Goal: Information Seeking & Learning: Understand process/instructions

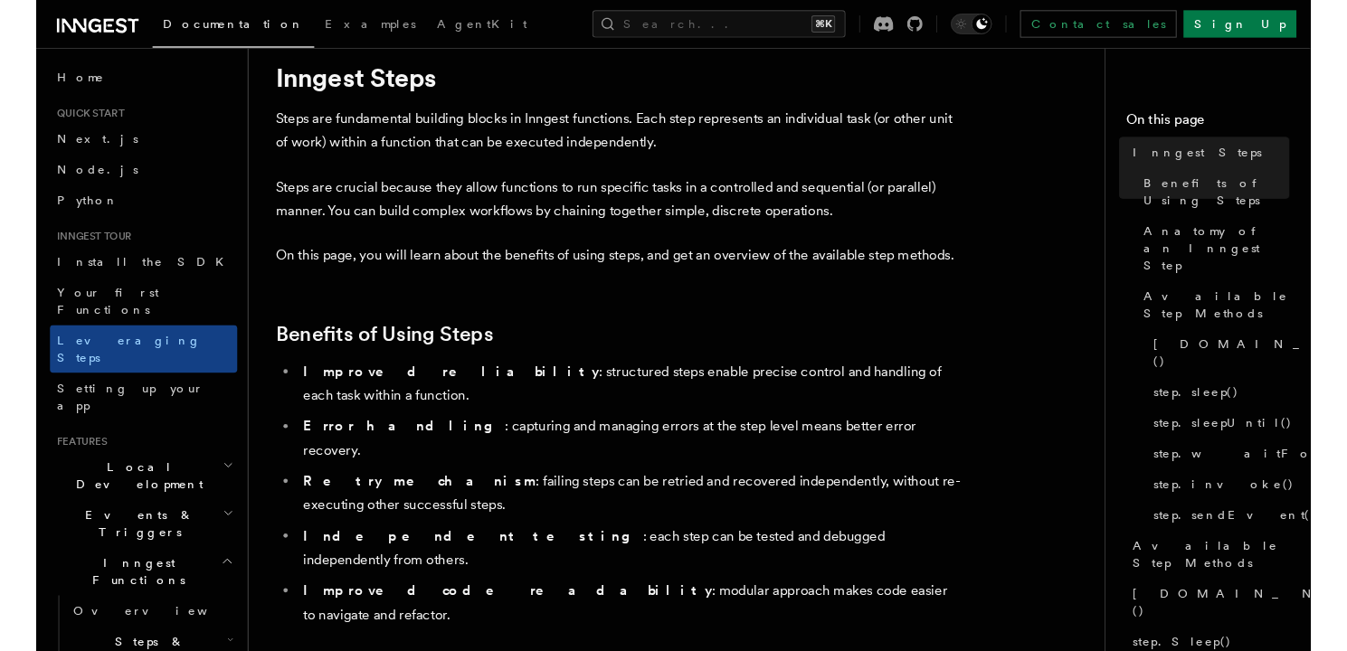
scroll to position [58, 0]
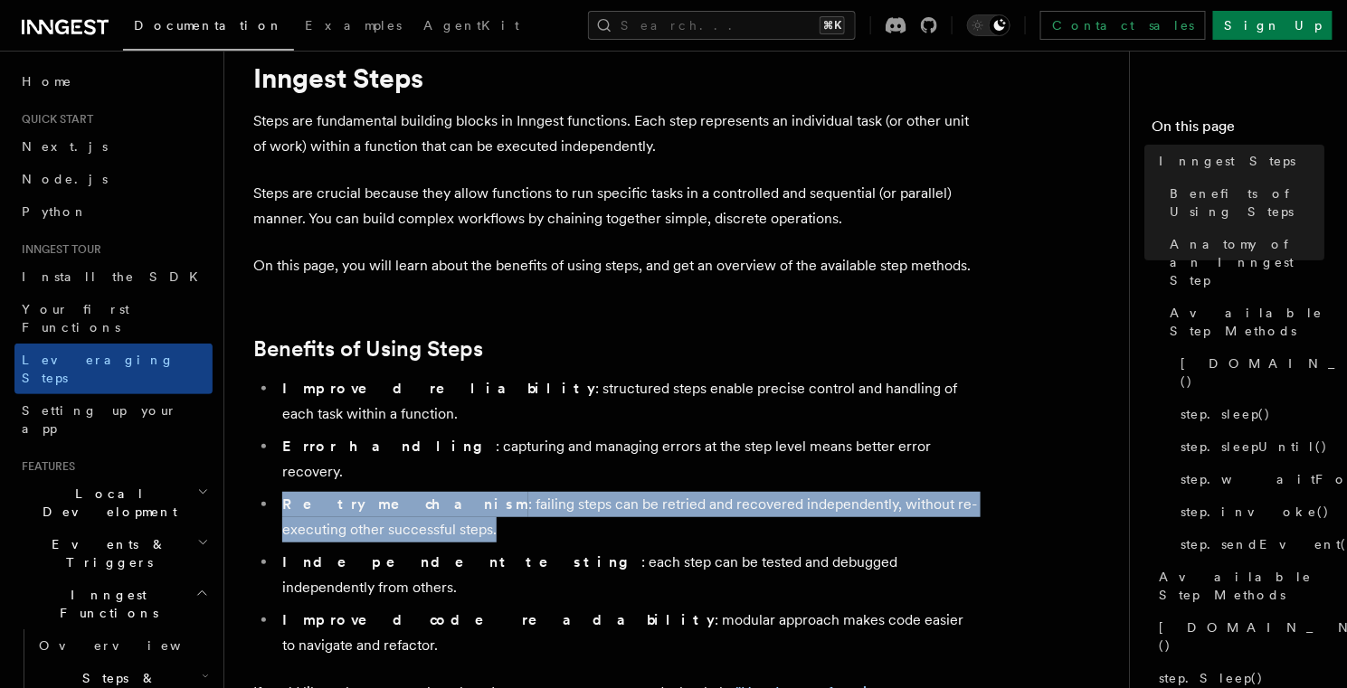
drag, startPoint x: 537, startPoint y: 478, endPoint x: 266, endPoint y: 453, distance: 272.5
click at [277, 492] on li "Retry mechanism : failing steps can be retried and recovered independently, wit…" at bounding box center [627, 517] width 700 height 51
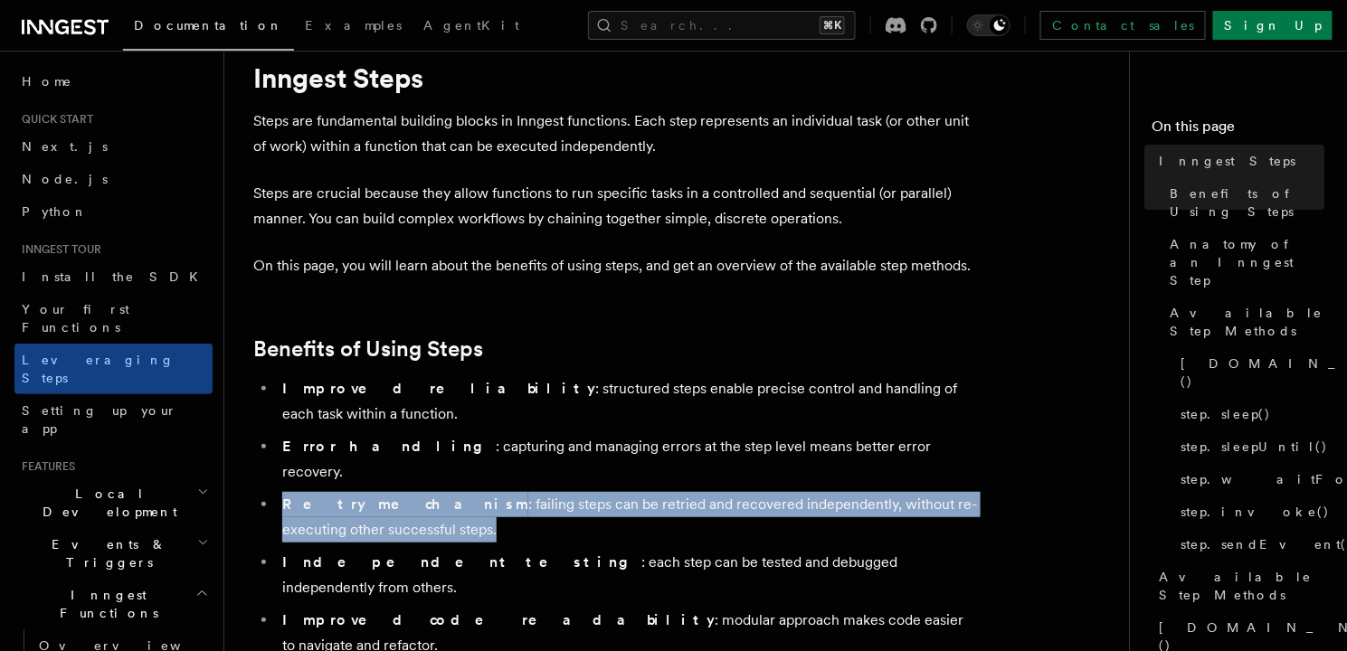
click at [486, 492] on li "Retry mechanism : failing steps can be retried and recovered independently, wit…" at bounding box center [627, 517] width 700 height 51
drag, startPoint x: 449, startPoint y: 476, endPoint x: 303, endPoint y: 446, distance: 148.6
click at [302, 492] on li "Retry mechanism : failing steps can be retried and recovered independently, wit…" at bounding box center [627, 517] width 700 height 51
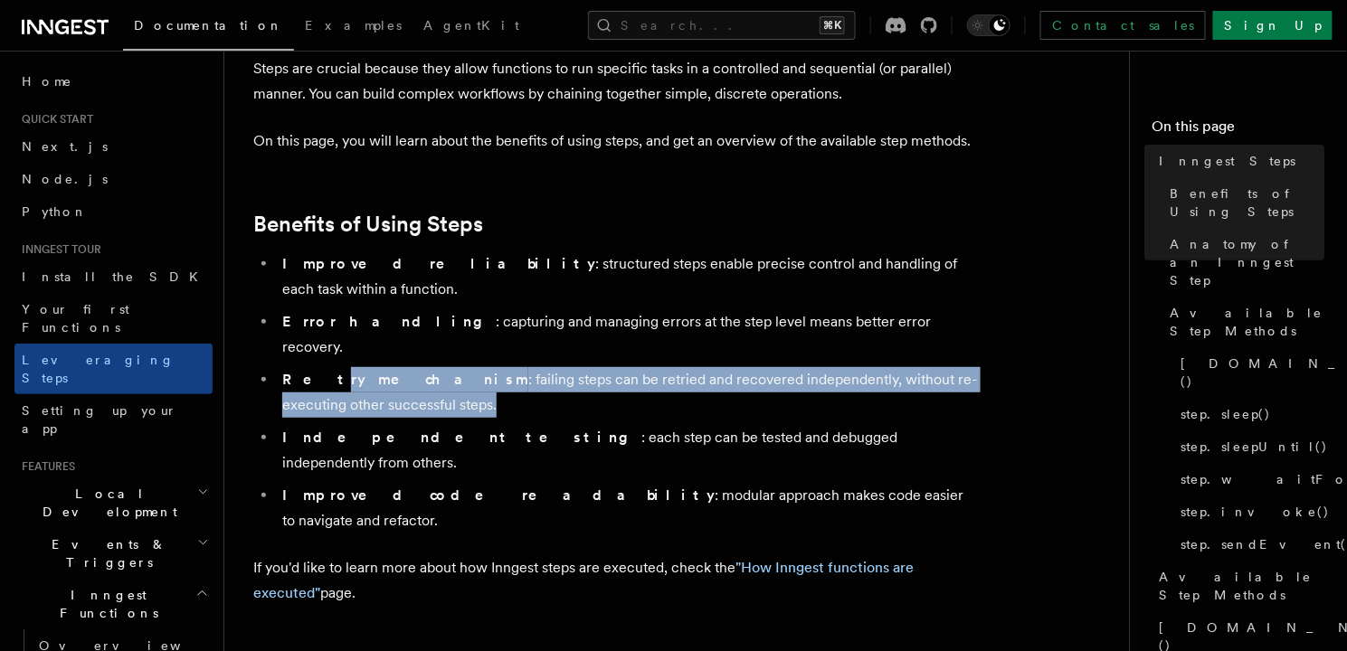
scroll to position [188, 0]
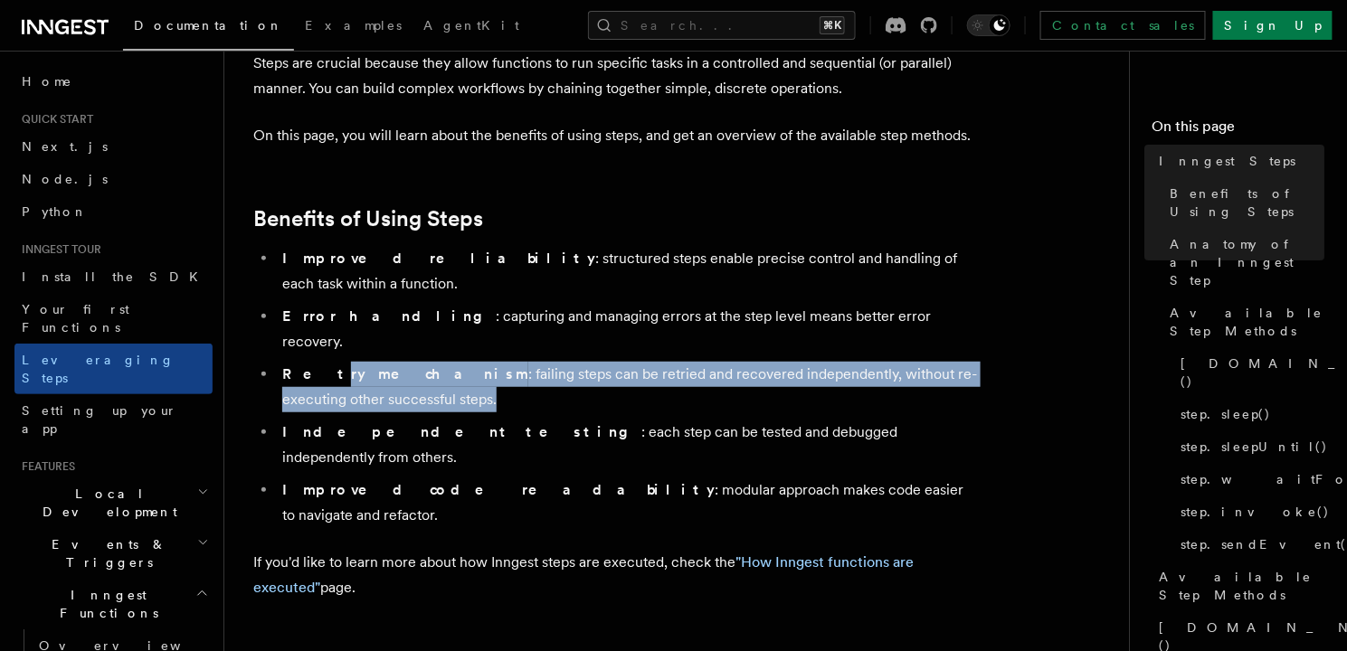
click at [465, 362] on li "Retry mechanism : failing steps can be retried and recovered independently, wit…" at bounding box center [627, 387] width 700 height 51
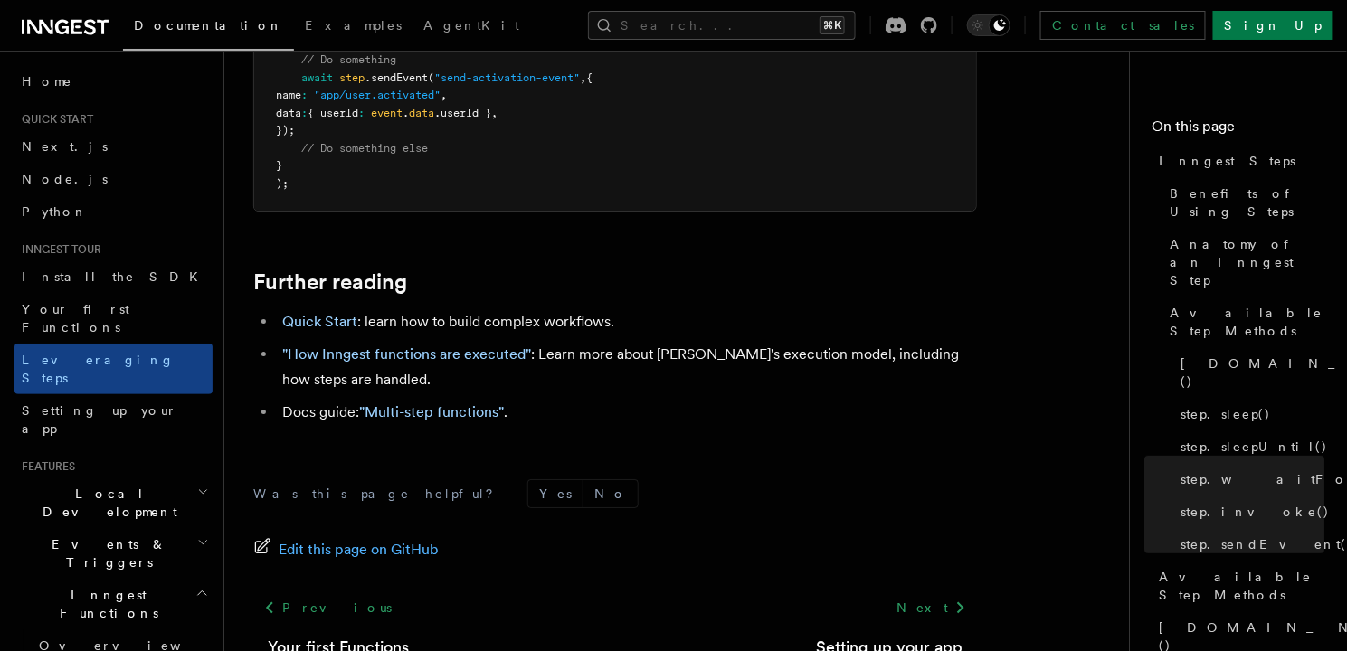
scroll to position [4118, 0]
click at [414, 345] on link ""How Inngest functions are executed"" at bounding box center [406, 353] width 249 height 17
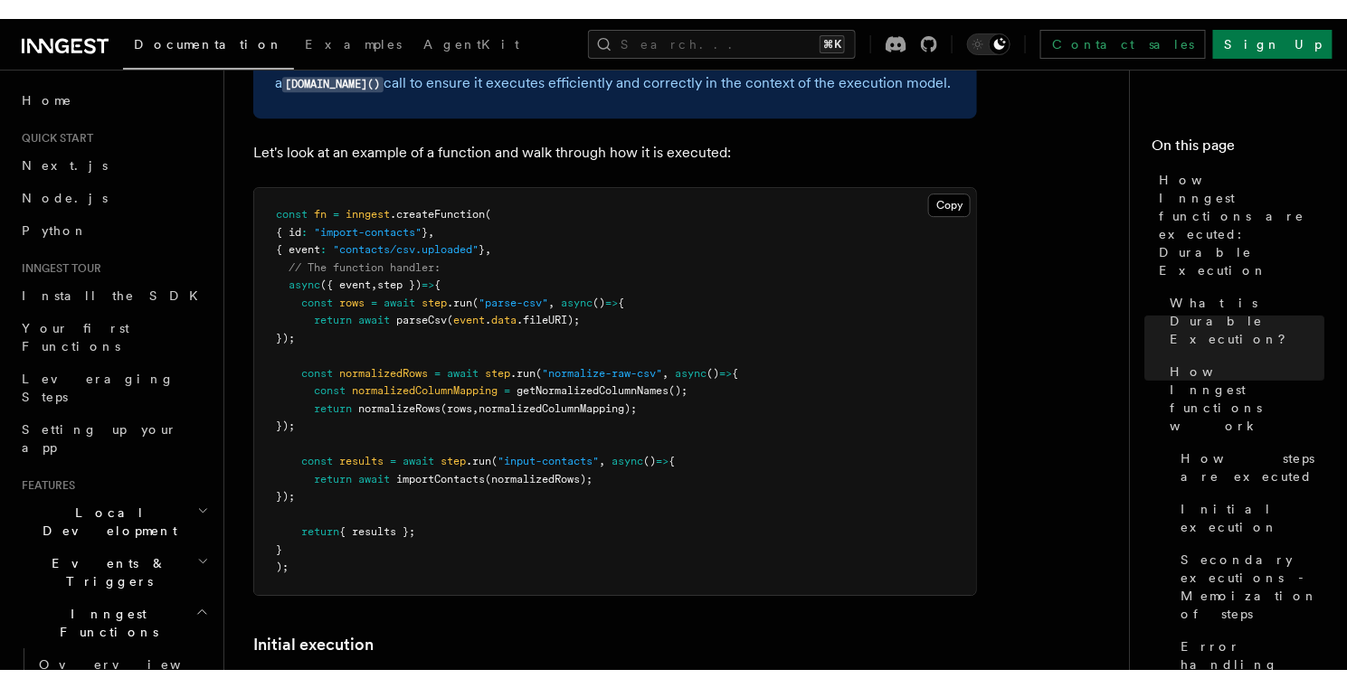
scroll to position [1649, 0]
